Goal: Task Accomplishment & Management: Complete application form

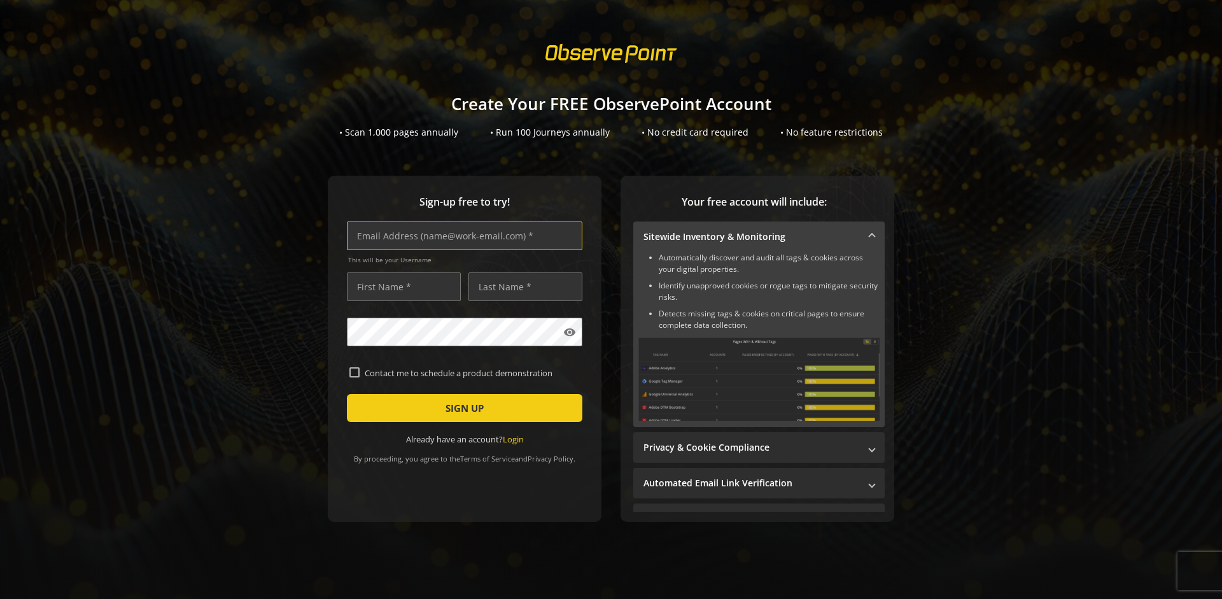
click at [462, 236] on input "text" at bounding box center [465, 236] width 236 height 29
type input "[EMAIL_ADDRESS][DOMAIN_NAME]"
click at [400, 287] on input "text" at bounding box center [404, 287] width 114 height 29
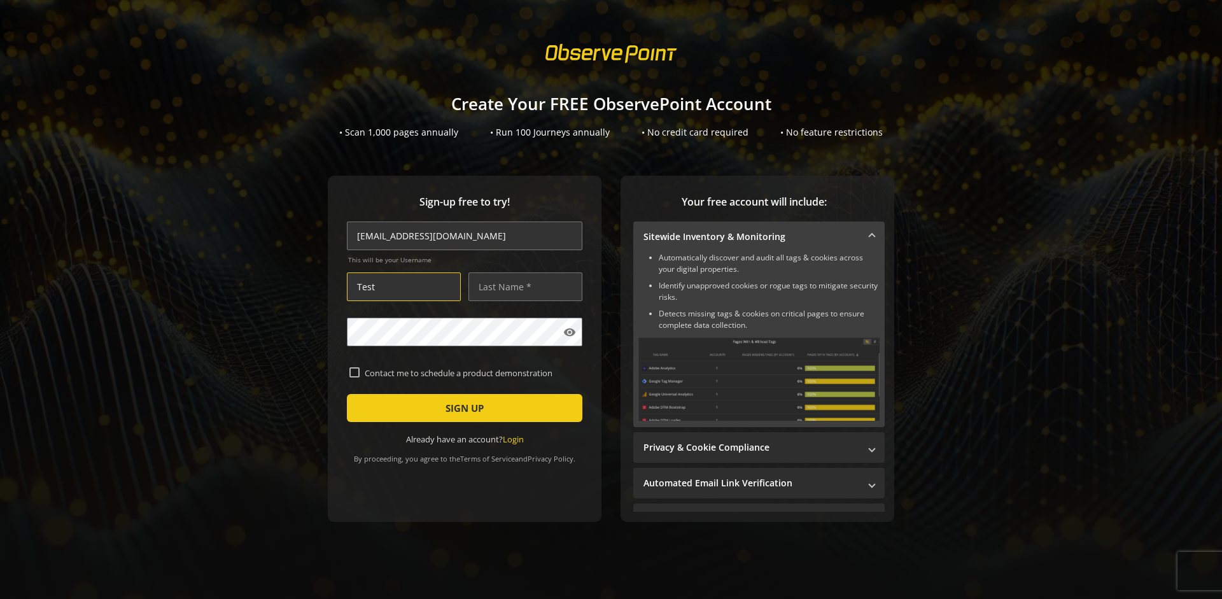
type input "Test"
click at [522, 287] on input "text" at bounding box center [526, 287] width 114 height 29
type input "Test"
click at [462, 408] on span "SIGN UP" at bounding box center [465, 408] width 38 height 23
